Goal: Task Accomplishment & Management: Manage account settings

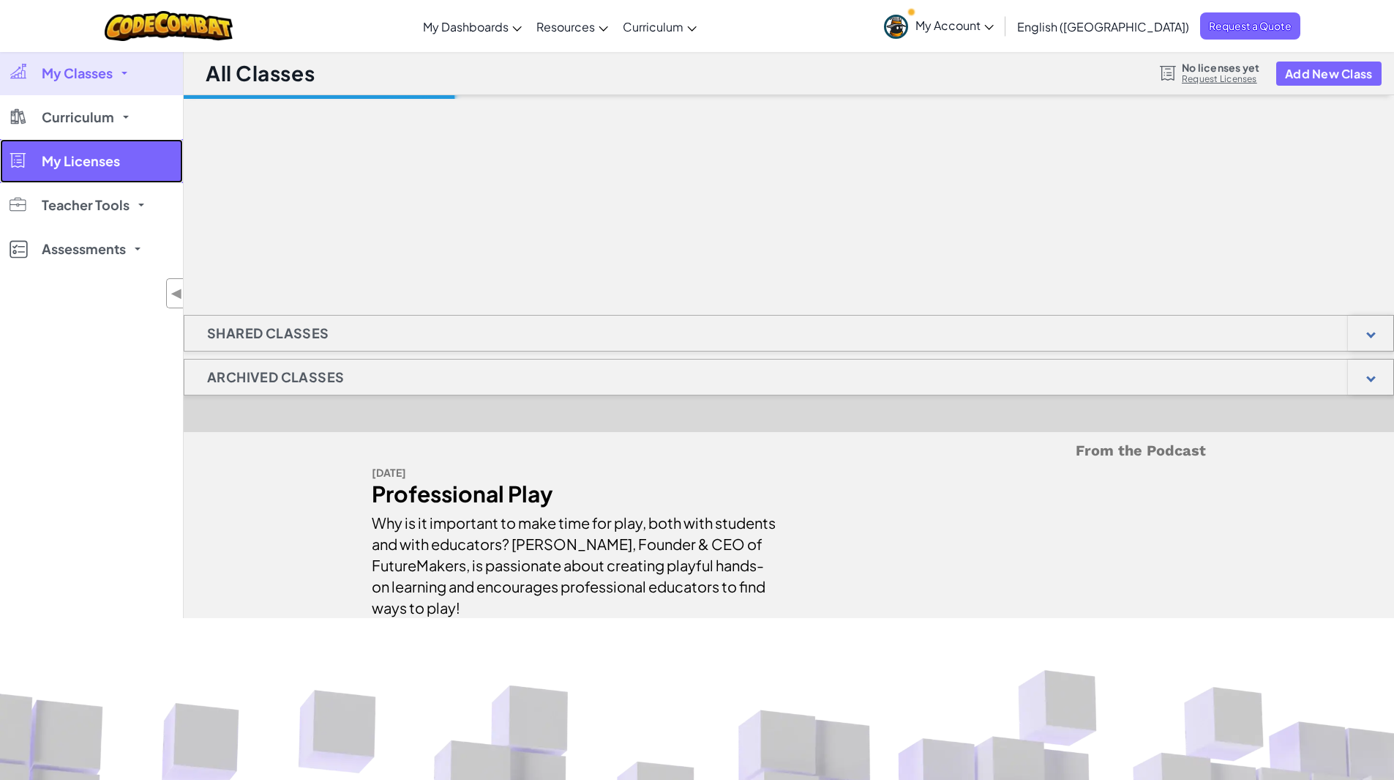
click at [97, 158] on span "My Licenses" at bounding box center [81, 160] width 78 height 13
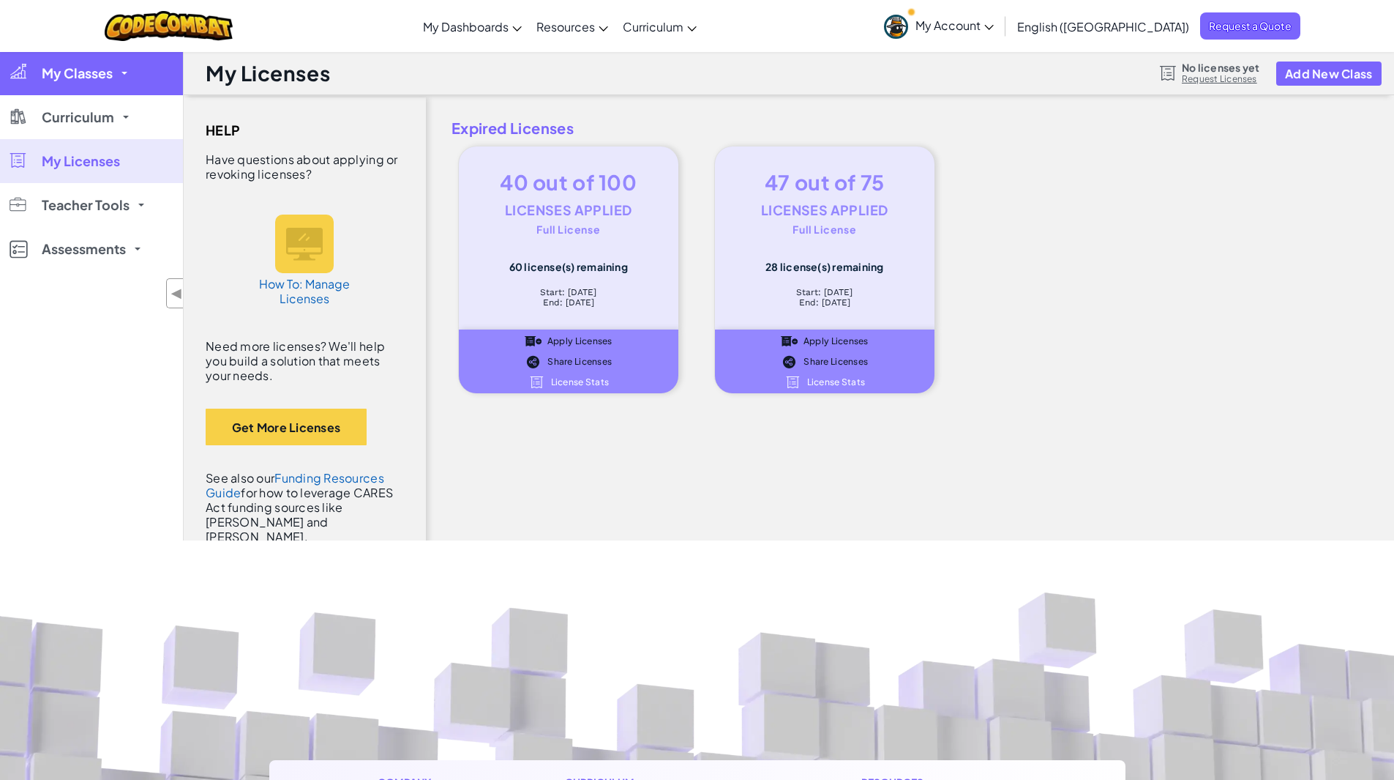
click at [103, 80] on span "My Classes" at bounding box center [77, 73] width 71 height 13
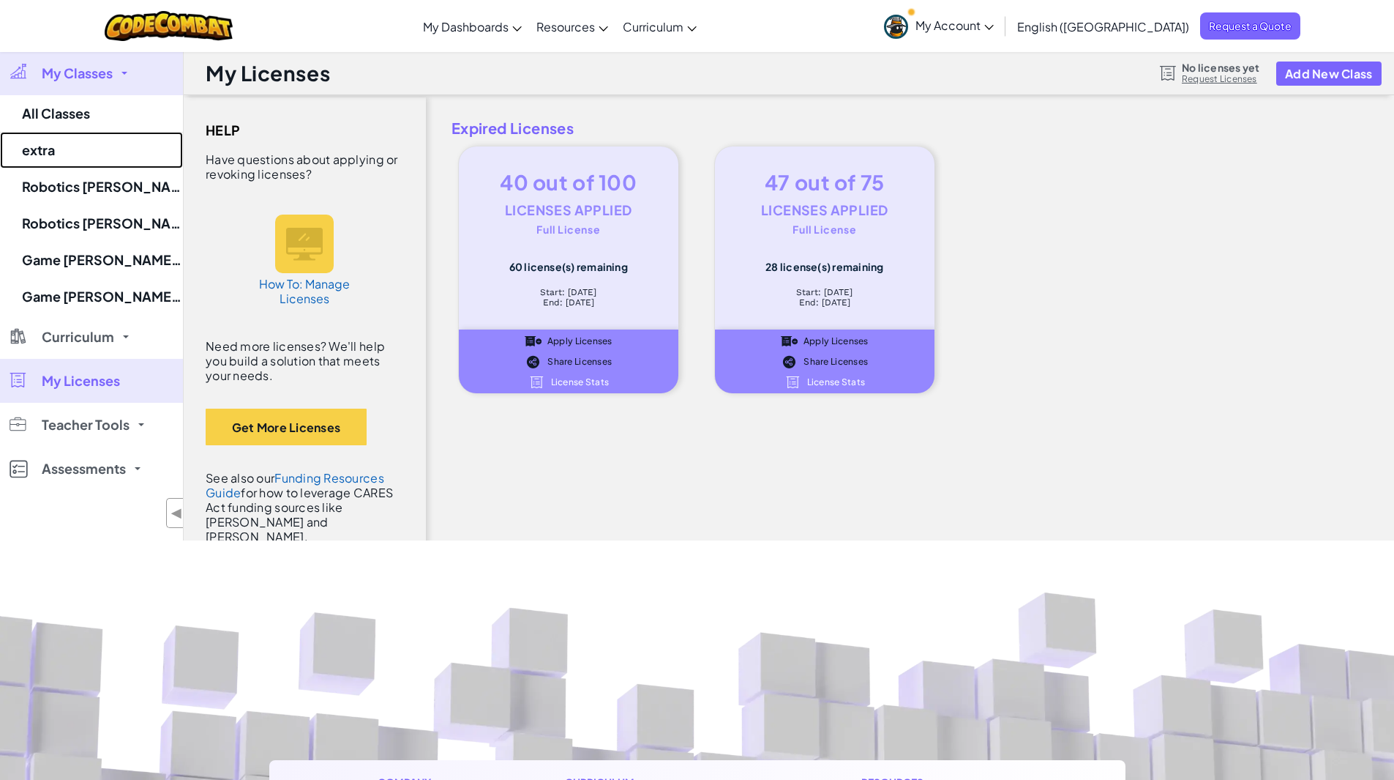
click at [40, 141] on link "extra" at bounding box center [91, 150] width 183 height 37
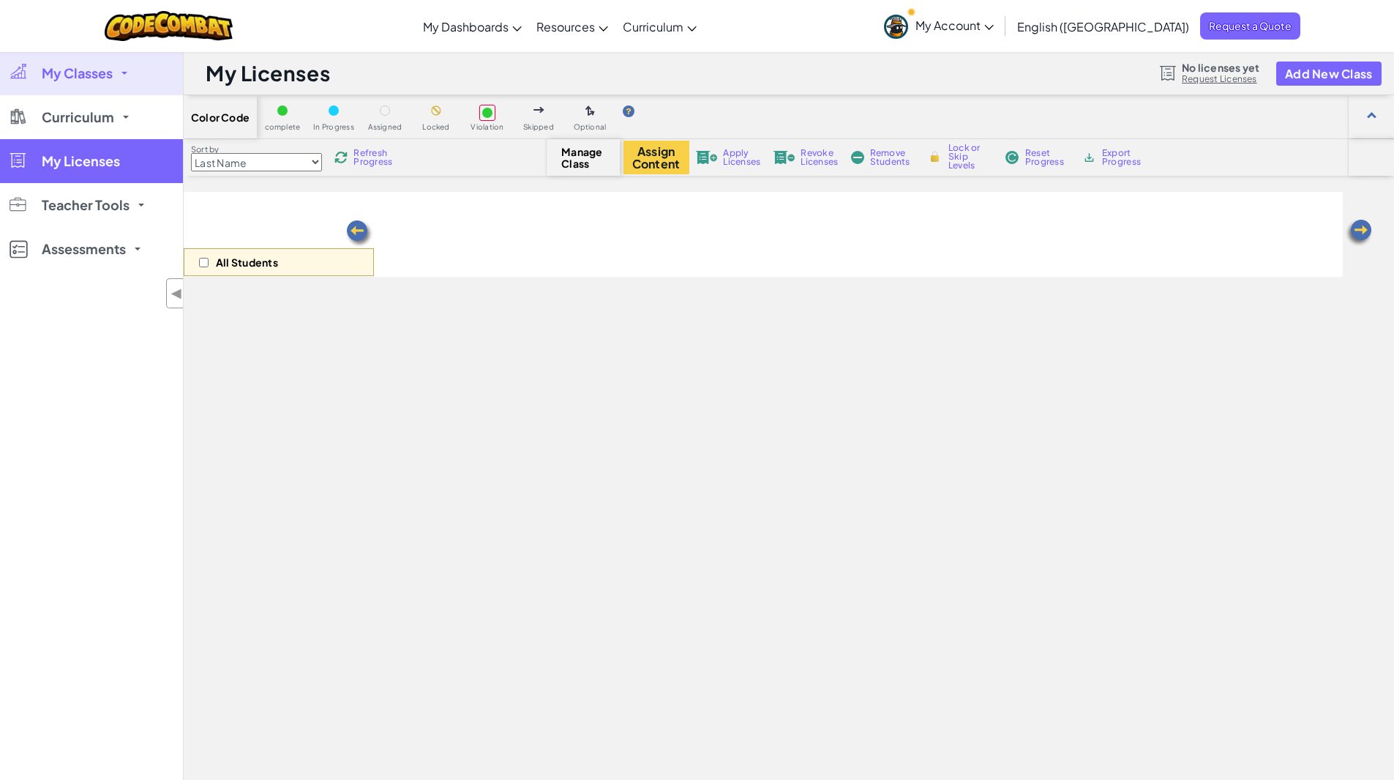
select select "560f1a9f22961295f9427742"
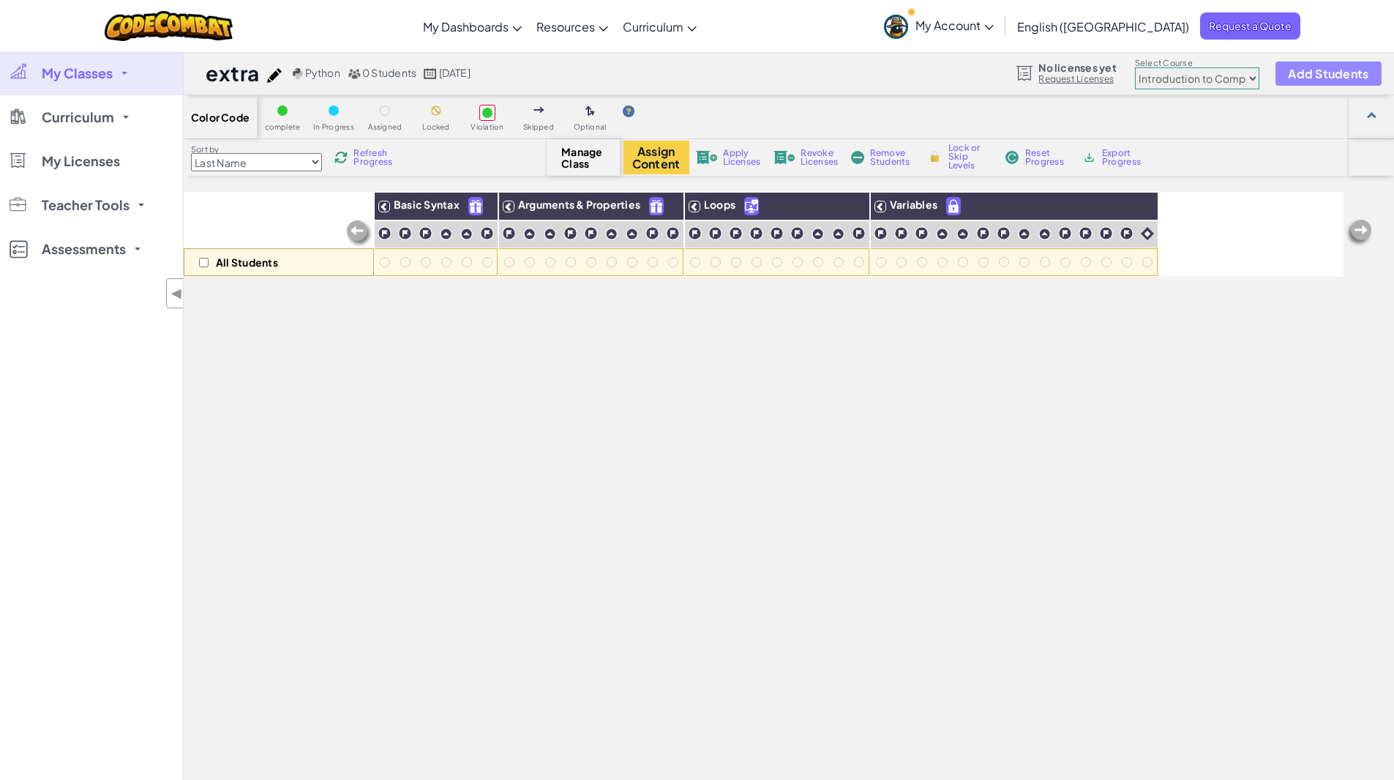
click at [1357, 69] on span "Add Students" at bounding box center [1328, 73] width 81 height 12
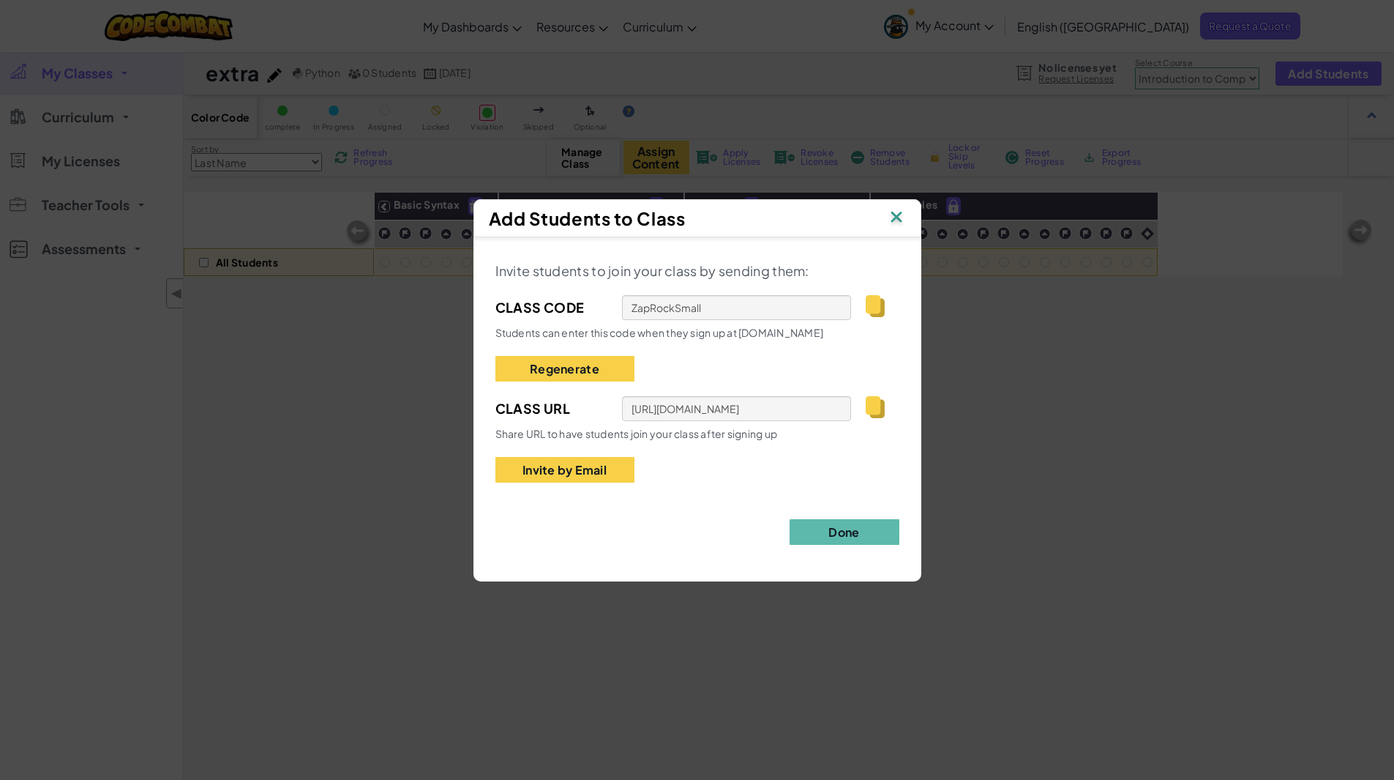
click at [877, 406] on img at bounding box center [875, 407] width 18 height 22
